Goal: Book appointment/travel/reservation

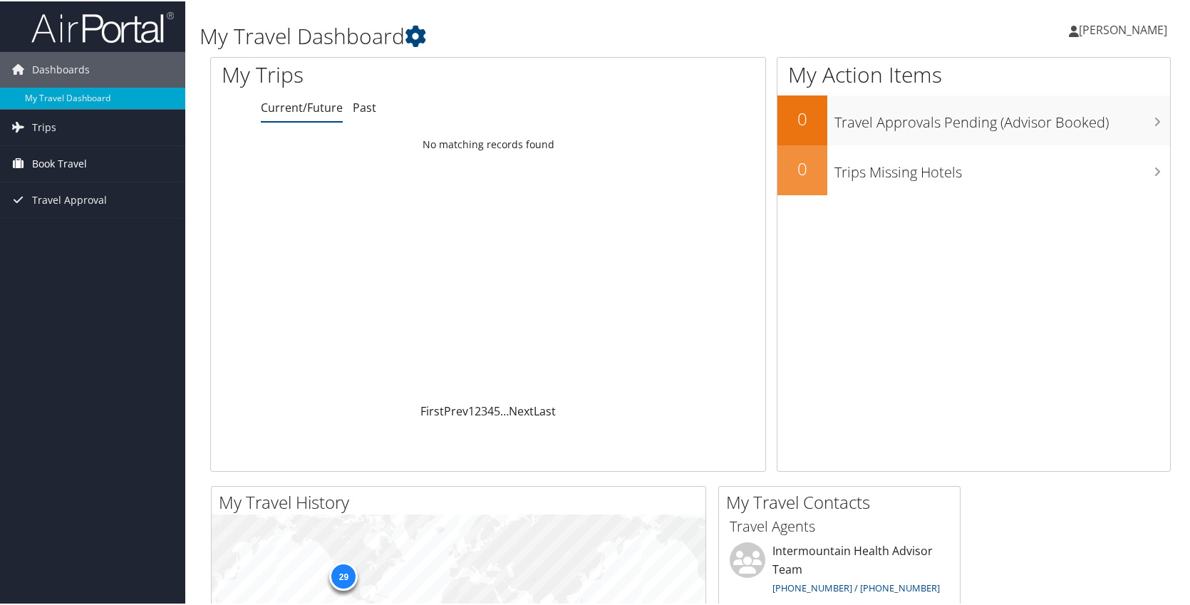
click at [85, 170] on span "Book Travel" at bounding box center [59, 163] width 55 height 36
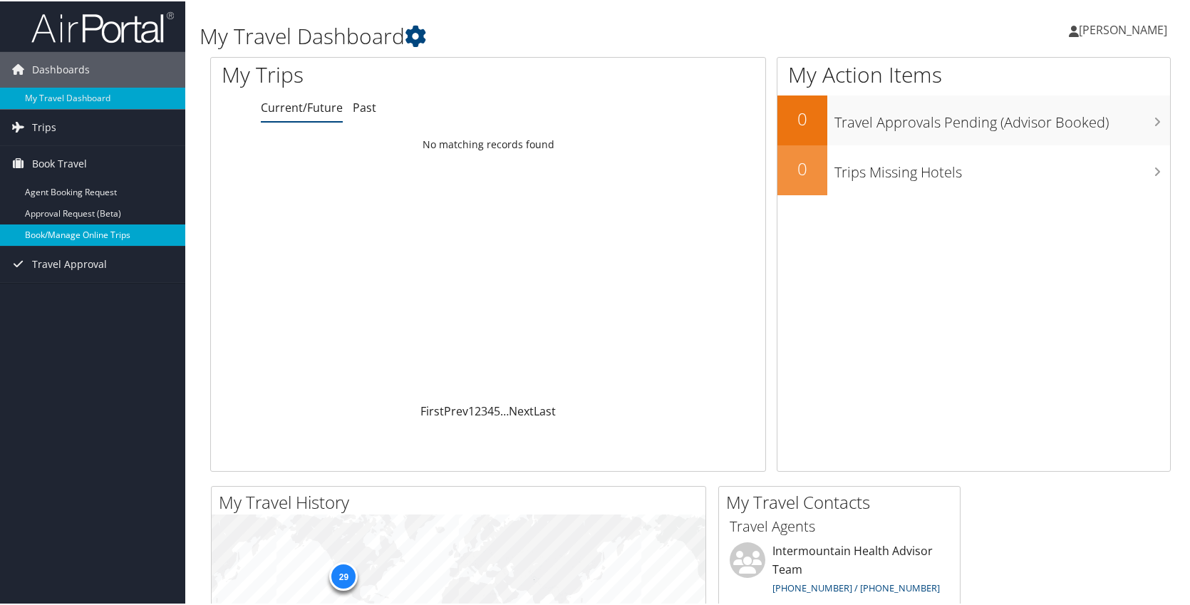
click at [93, 232] on link "Book/Manage Online Trips" at bounding box center [92, 233] width 185 height 21
click at [88, 232] on link "Book/Manage Online Trips" at bounding box center [92, 233] width 185 height 21
